Goal: Information Seeking & Learning: Find specific fact

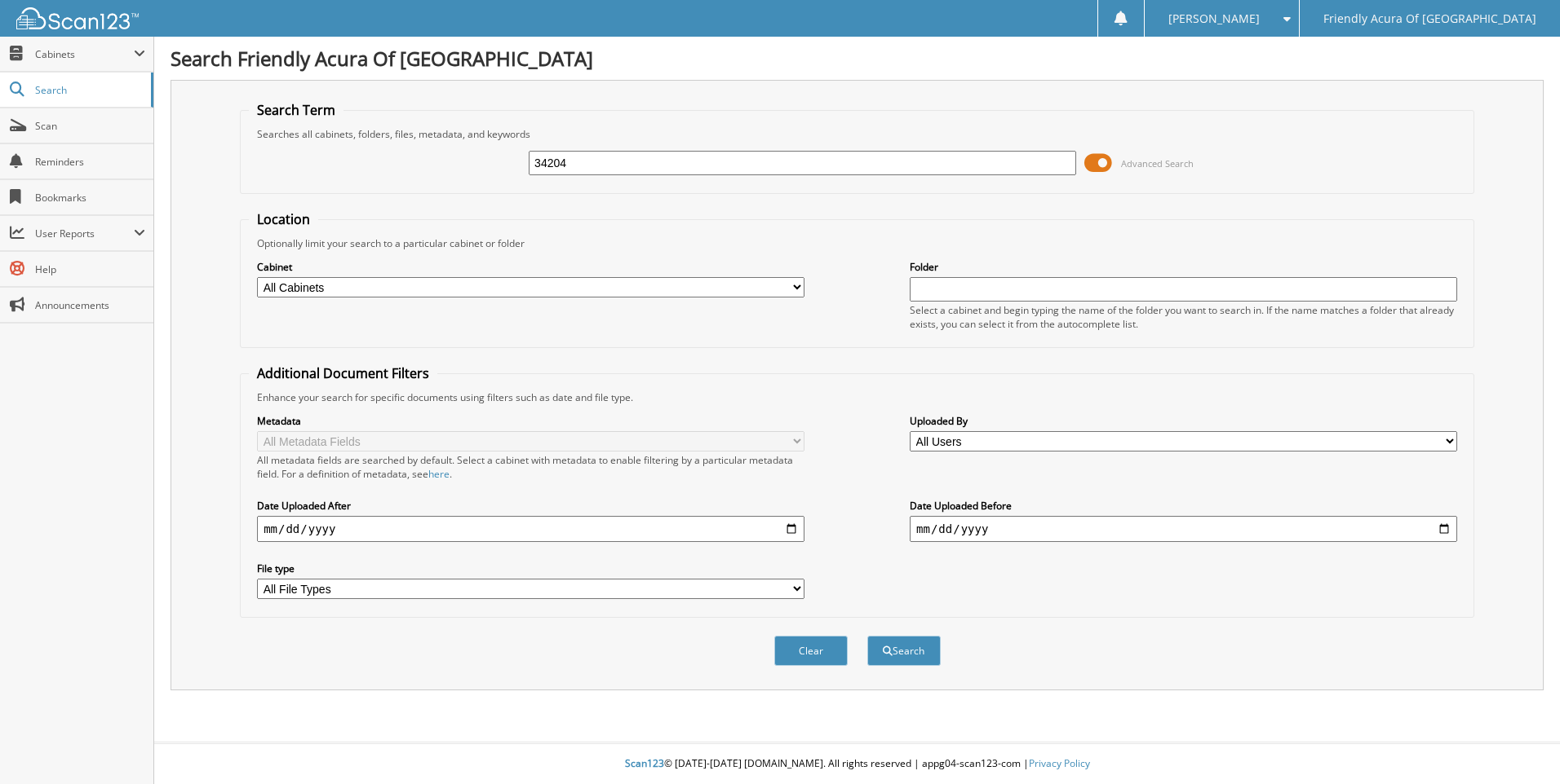
type input "34204"
click at [867, 636] on button "Search" at bounding box center [904, 651] width 74 height 30
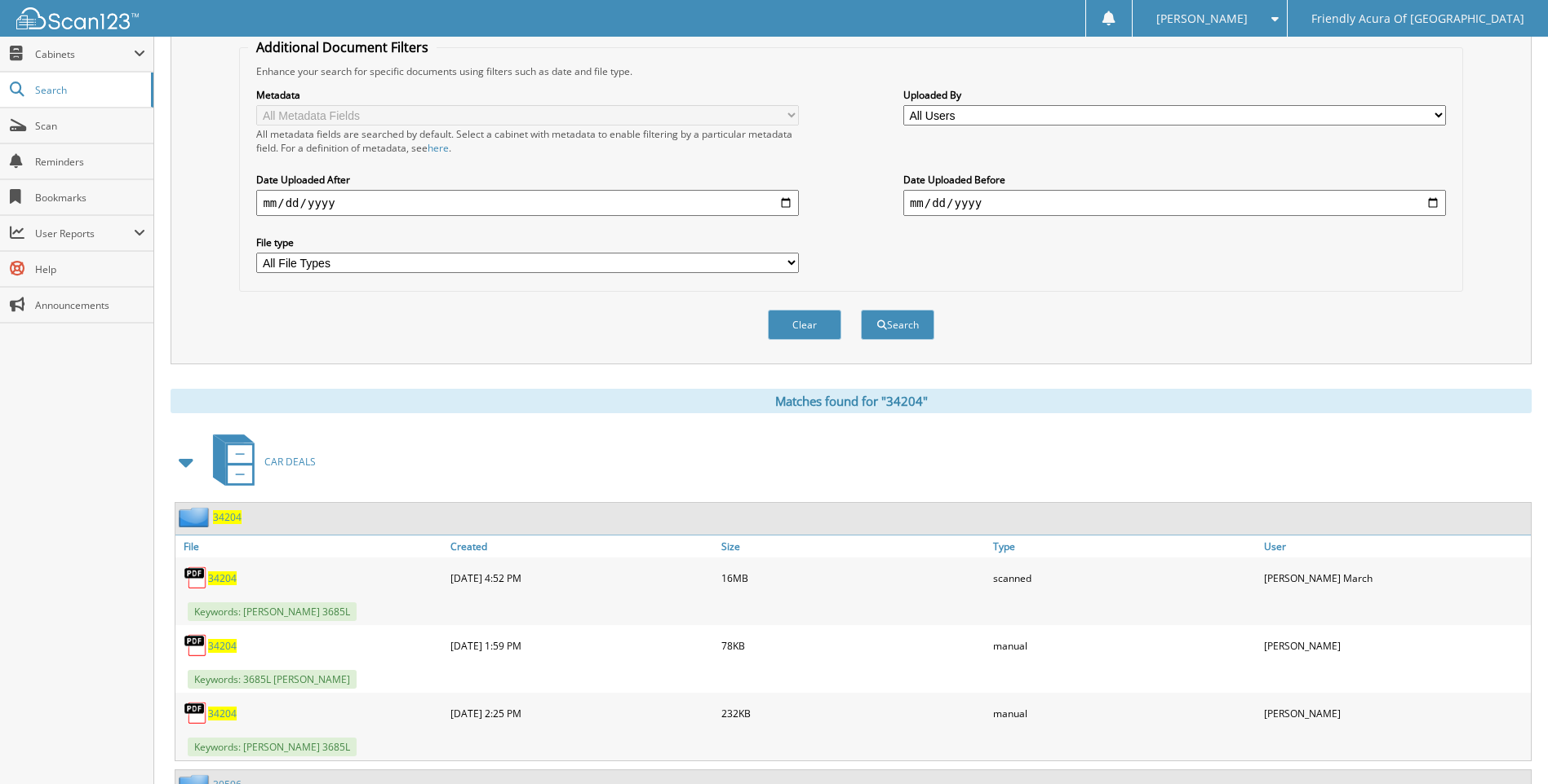
scroll to position [652, 0]
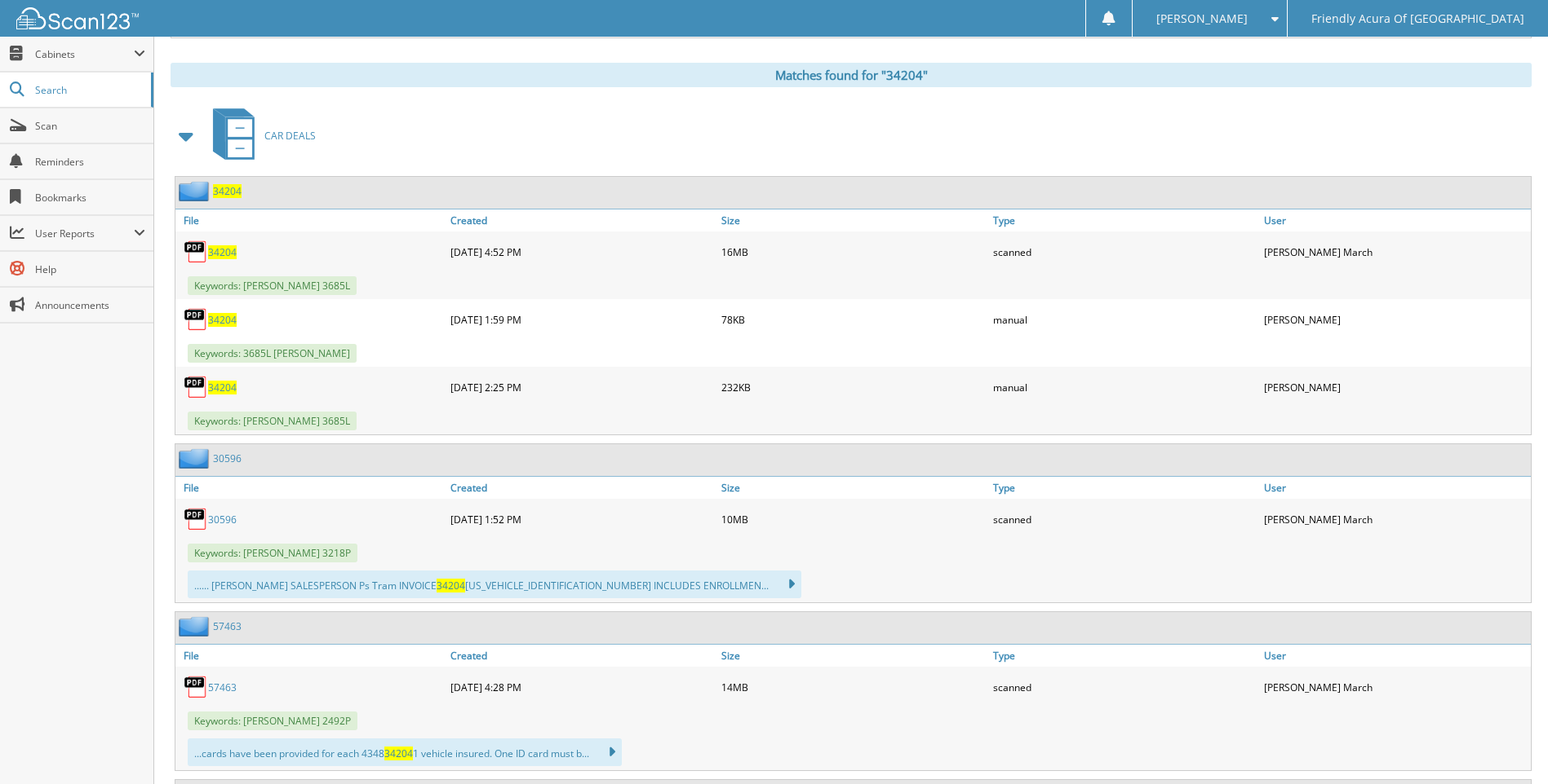
click at [470, 325] on div "[DATE] 1:59 PM" at bounding box center [581, 319] width 270 height 33
click at [222, 323] on span "34204" at bounding box center [222, 320] width 29 height 14
click at [227, 386] on span "34204" at bounding box center [222, 388] width 29 height 14
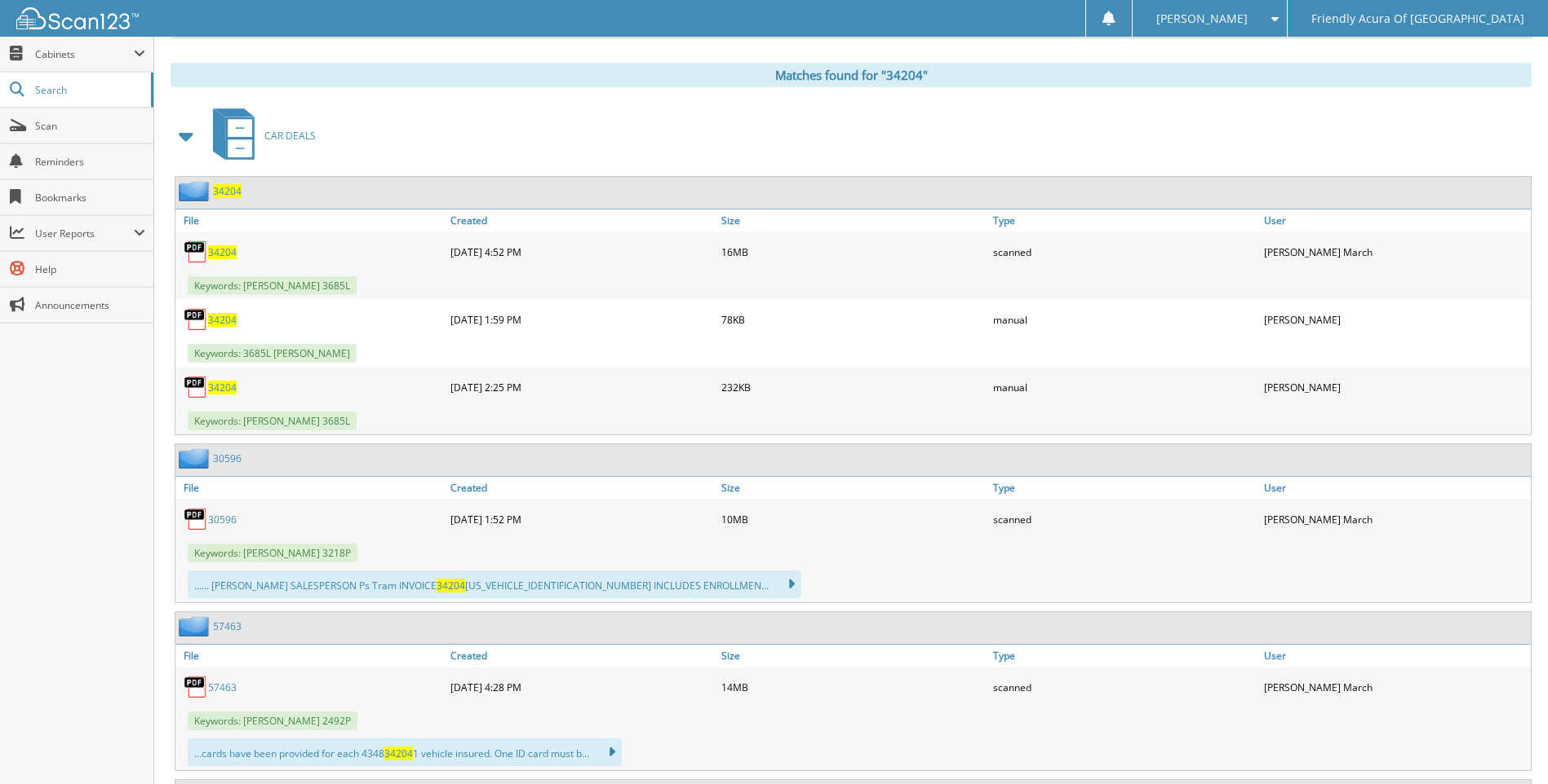
click at [227, 386] on span "34204" at bounding box center [222, 388] width 29 height 14
click at [204, 395] on img at bounding box center [196, 387] width 25 height 25
drag, startPoint x: 204, startPoint y: 395, endPoint x: 222, endPoint y: 390, distance: 18.7
click at [222, 390] on span "34204" at bounding box center [222, 388] width 29 height 14
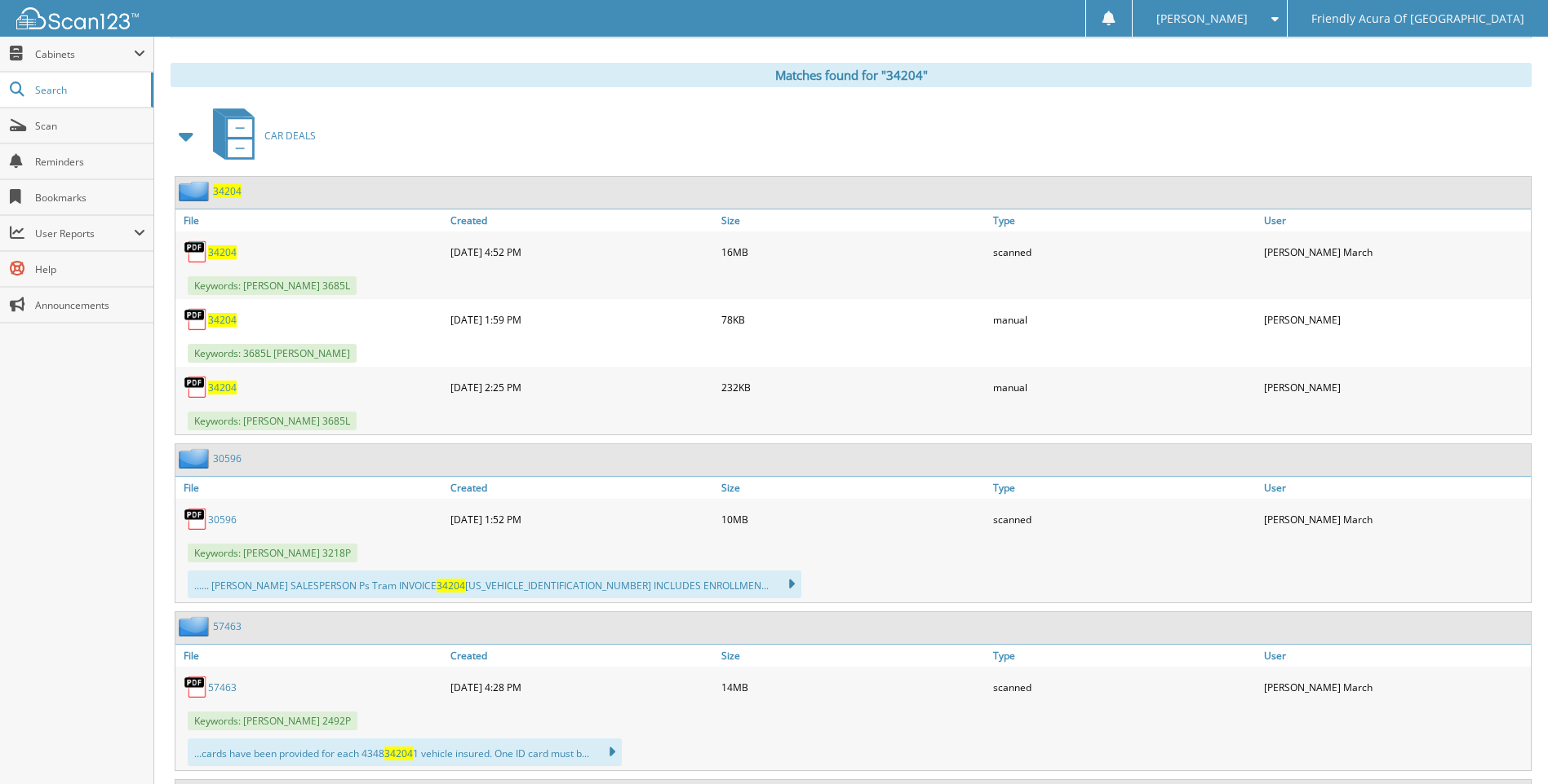
click at [222, 390] on span "34204" at bounding box center [222, 388] width 29 height 14
drag, startPoint x: 222, startPoint y: 390, endPoint x: 235, endPoint y: 425, distance: 37.3
click at [235, 425] on span "Keywords: [PERSON_NAME] 3685L" at bounding box center [271, 421] width 169 height 19
drag, startPoint x: 235, startPoint y: 425, endPoint x: 219, endPoint y: 386, distance: 42.2
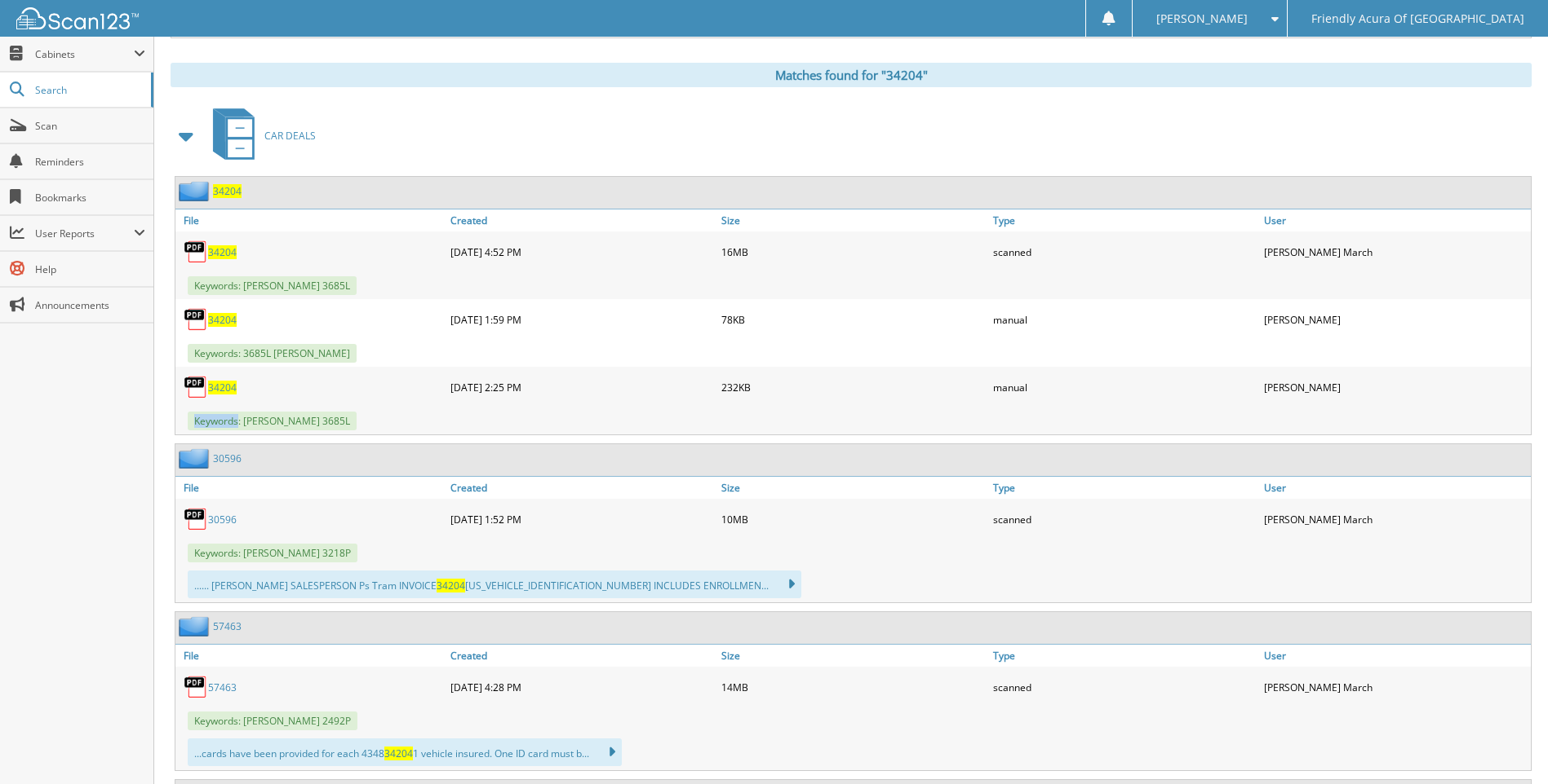
click at [219, 386] on span "34204" at bounding box center [222, 388] width 29 height 14
drag, startPoint x: 219, startPoint y: 386, endPoint x: 287, endPoint y: 386, distance: 68.0
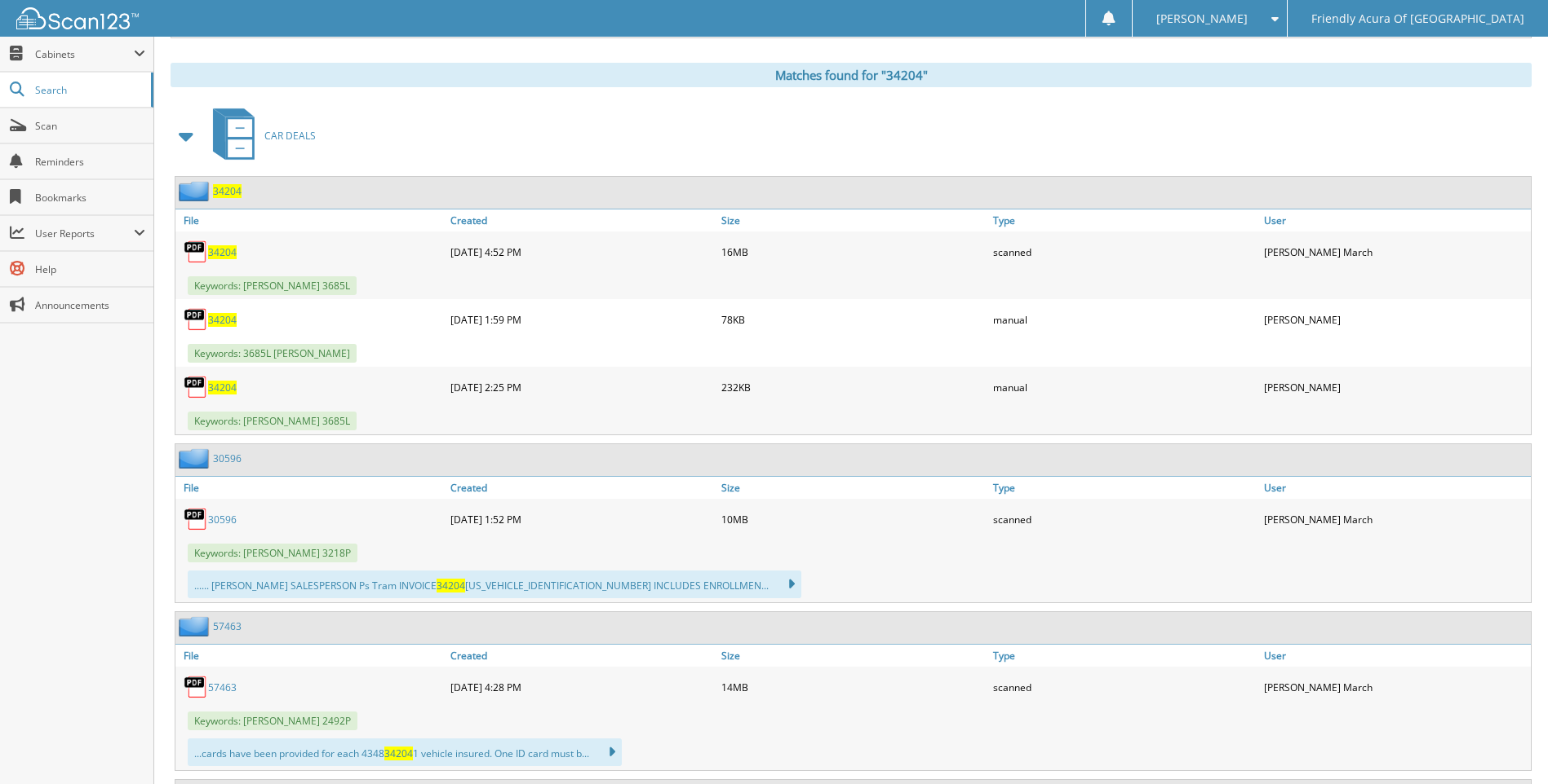
click at [287, 386] on div "34204" at bounding box center [310, 387] width 270 height 33
click at [493, 390] on div "[DATE] 2:25 PM" at bounding box center [581, 387] width 270 height 33
click at [199, 386] on img at bounding box center [196, 387] width 25 height 25
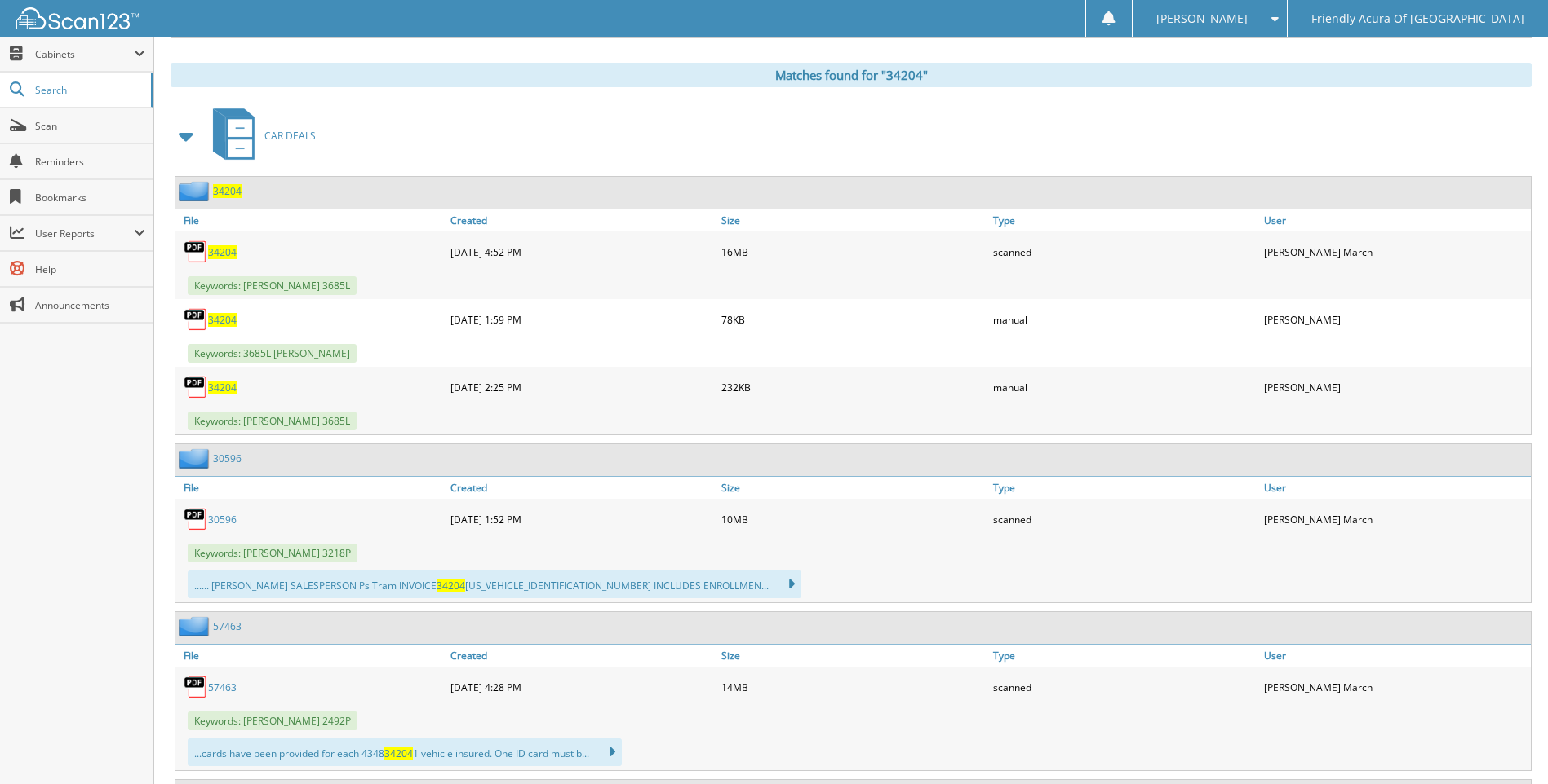
click at [199, 386] on img at bounding box center [196, 387] width 25 height 25
drag, startPoint x: 199, startPoint y: 386, endPoint x: 245, endPoint y: 426, distance: 61.0
click at [245, 426] on span "Keywords: [PERSON_NAME] 3685L" at bounding box center [271, 421] width 169 height 19
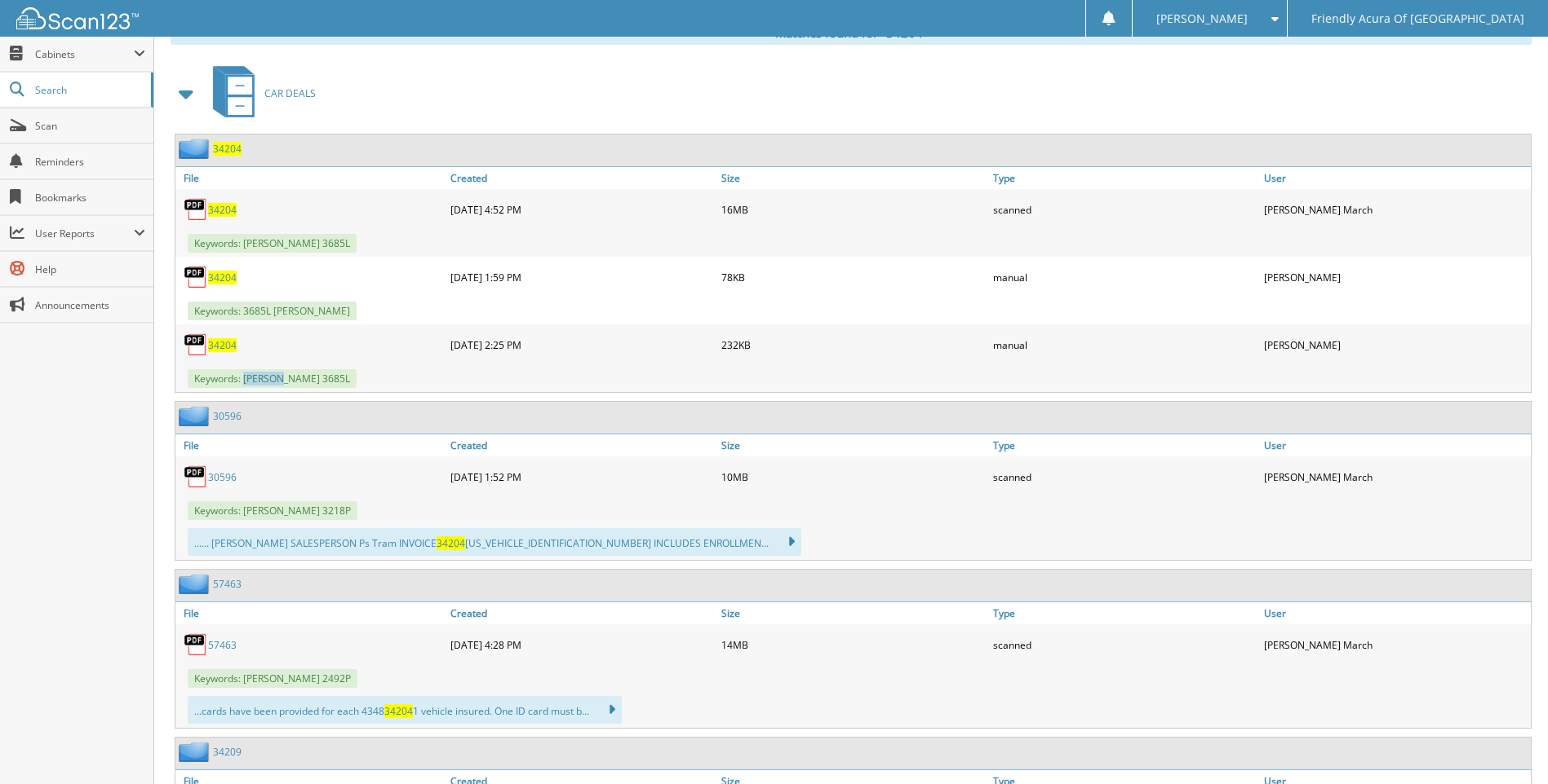
scroll to position [408, 0]
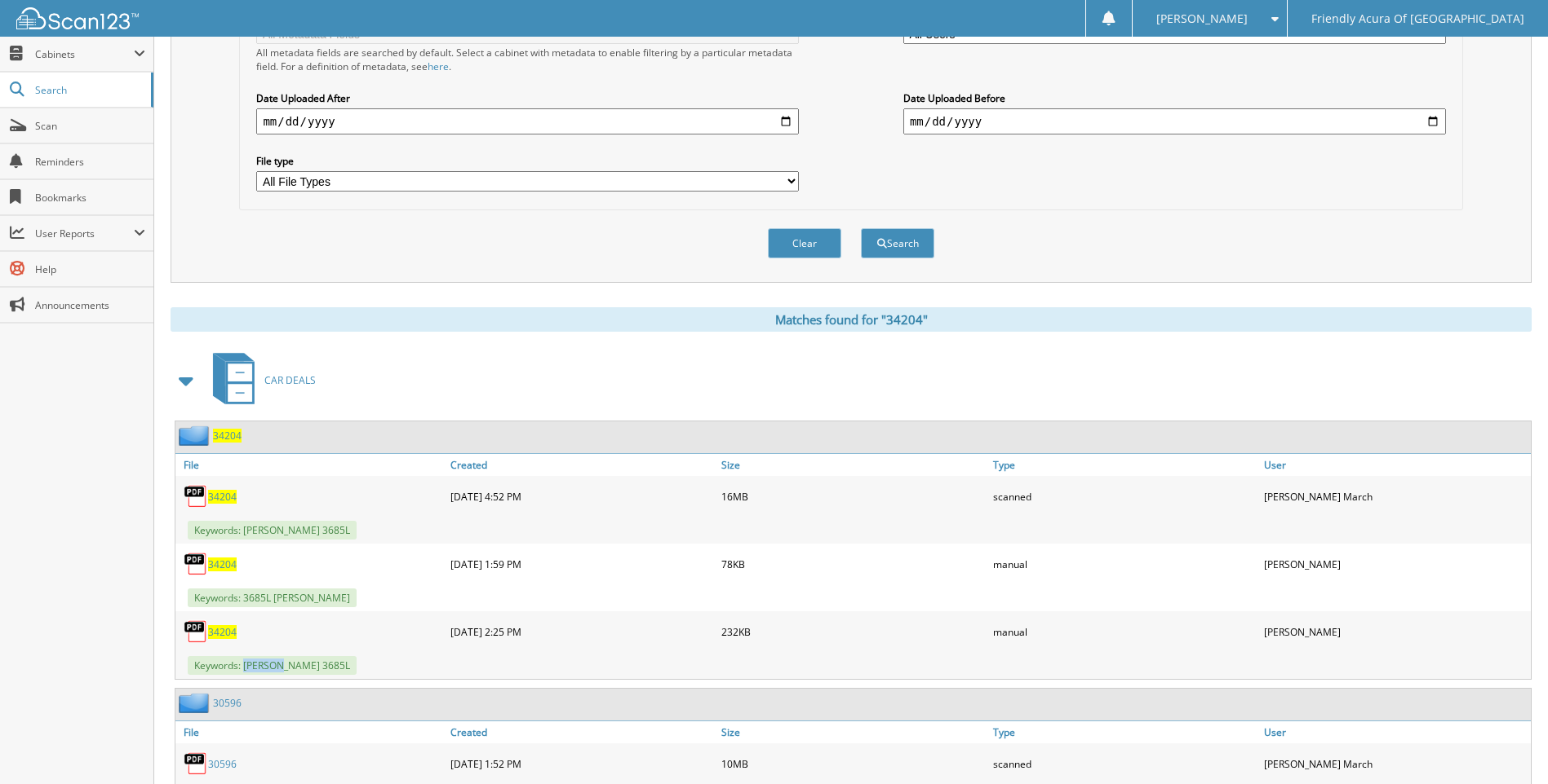
click at [225, 432] on span "34204" at bounding box center [227, 436] width 29 height 14
